Goal: Task Accomplishment & Management: Manage account settings

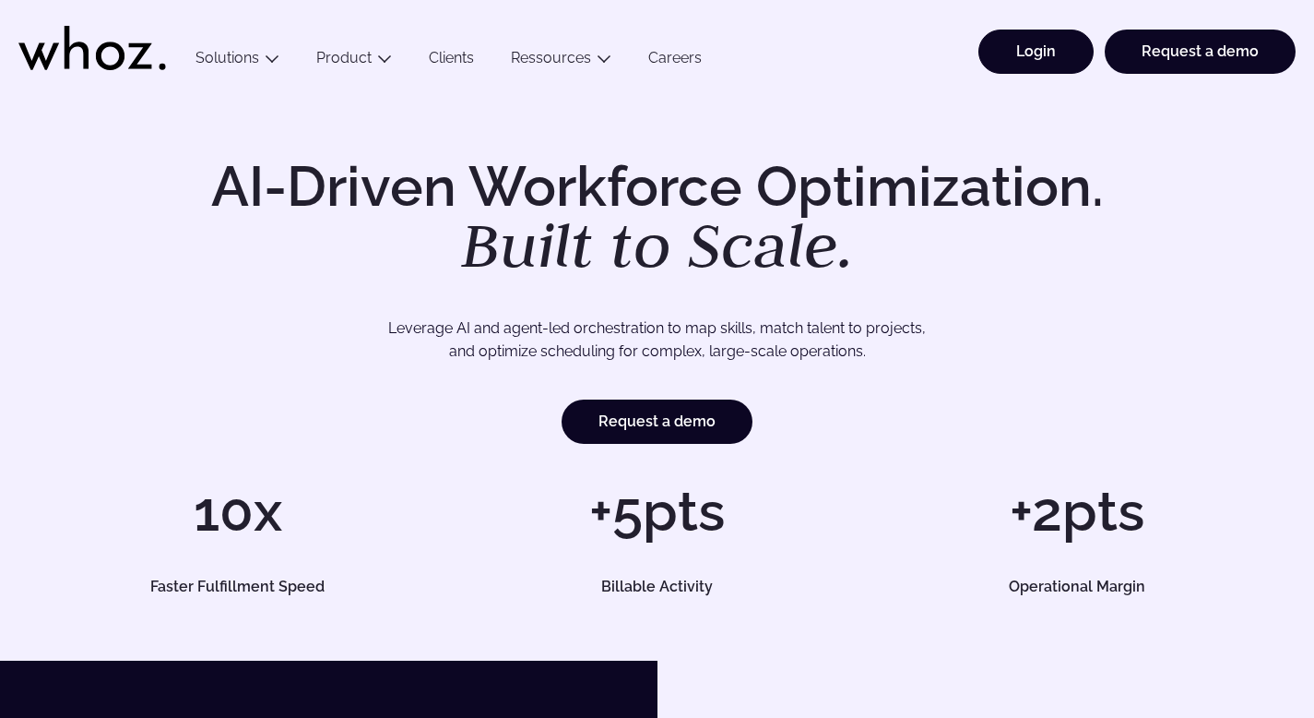
click at [1074, 61] on link "Login" at bounding box center [1036, 52] width 115 height 44
click at [1031, 50] on link "Login" at bounding box center [1036, 52] width 115 height 44
